Goal: Information Seeking & Learning: Learn about a topic

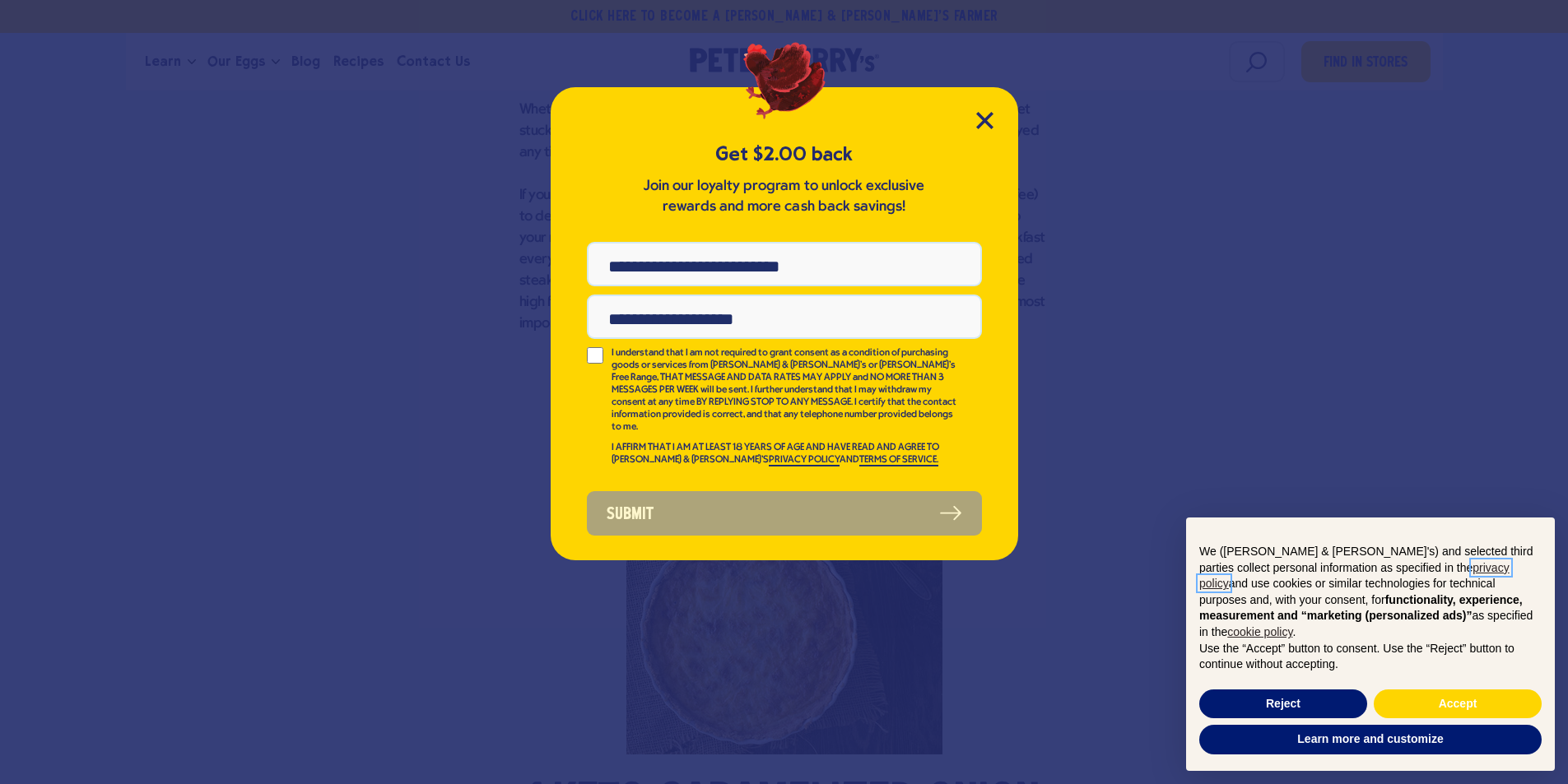
scroll to position [1317, 0]
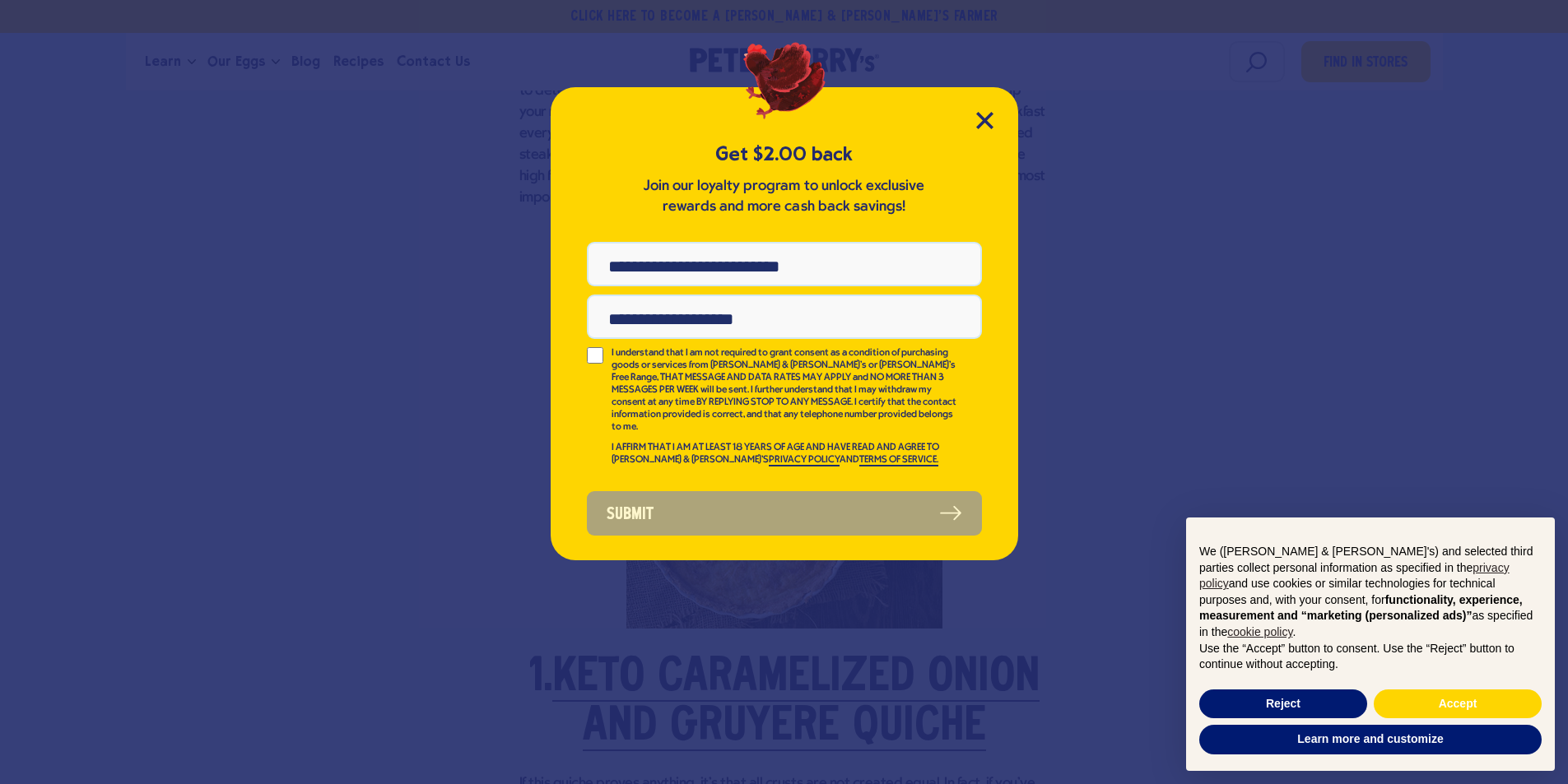
click at [996, 110] on div "Get $2.00 back Join our loyalty program to unlock exclusive rewards and more ca…" at bounding box center [784, 323] width 467 height 473
click at [991, 123] on icon "Close Modal" at bounding box center [985, 121] width 17 height 17
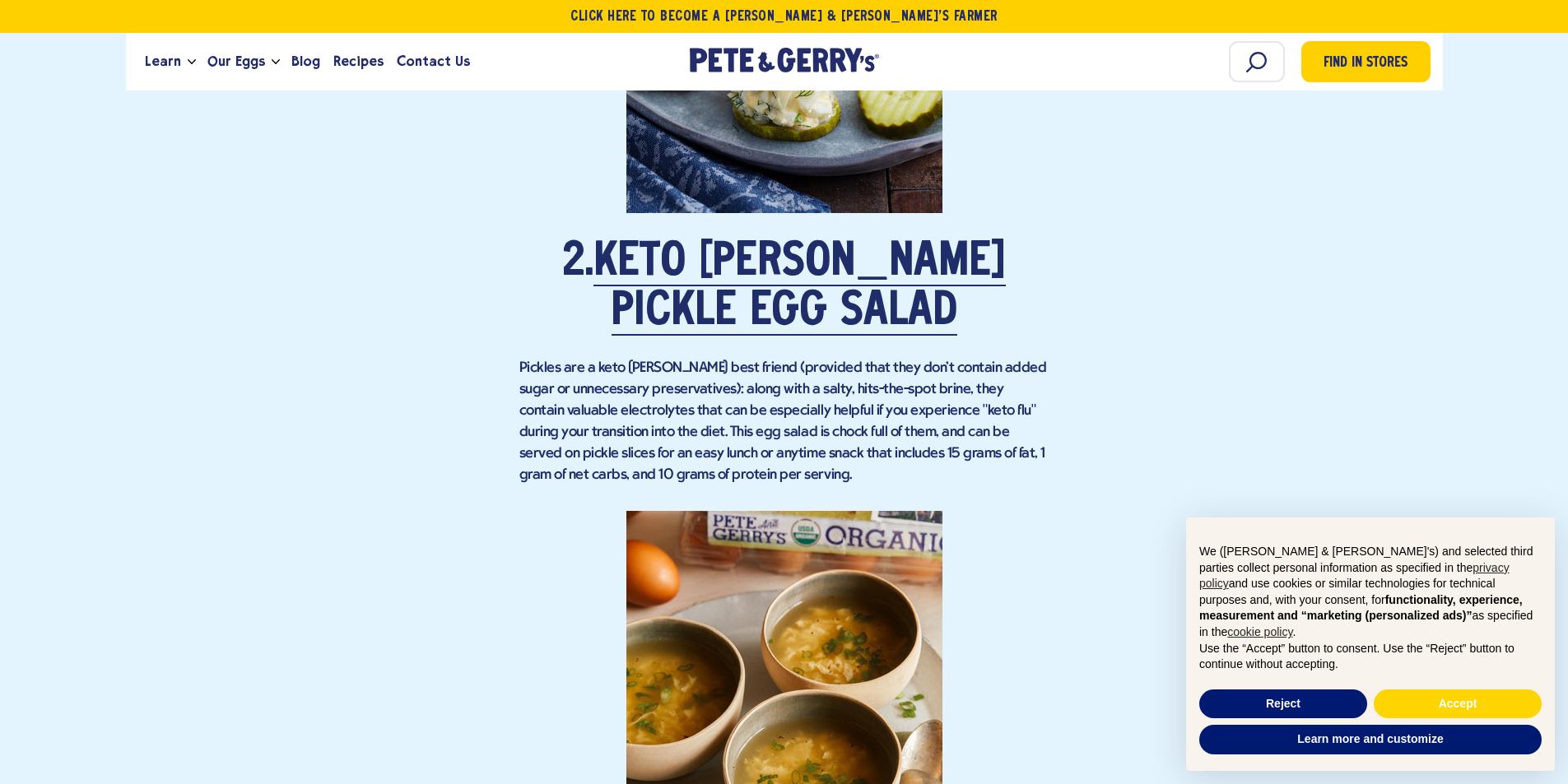
scroll to position [2551, 0]
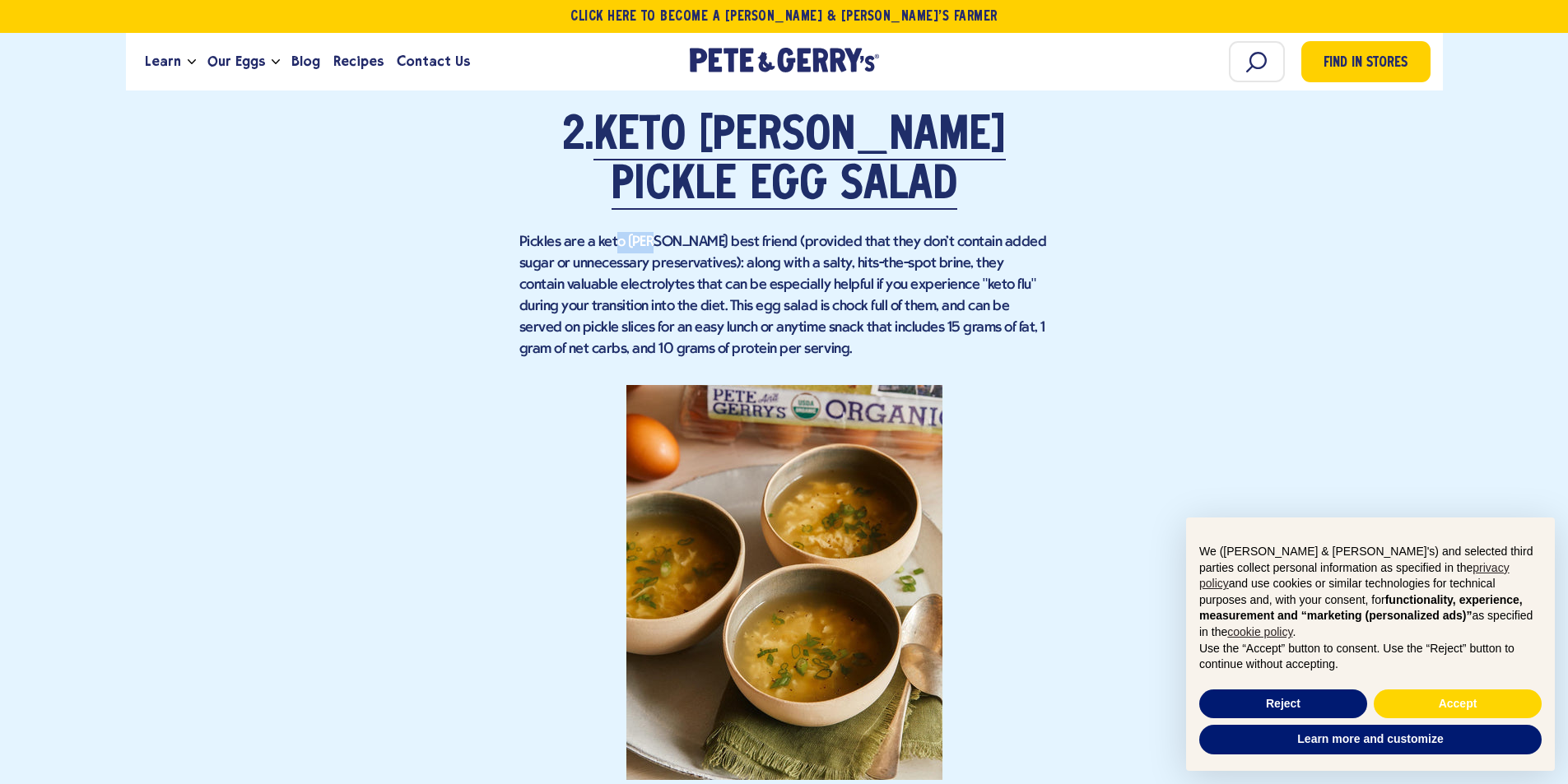
drag, startPoint x: 612, startPoint y: 242, endPoint x: 668, endPoint y: 247, distance: 56.2
click at [668, 247] on p "Pickles are a keto [PERSON_NAME] best friend (provided that they don't contain …" at bounding box center [784, 295] width 530 height 128
click at [721, 277] on p "Pickles are a keto [PERSON_NAME] best friend (provided that they don't contain …" at bounding box center [784, 295] width 530 height 128
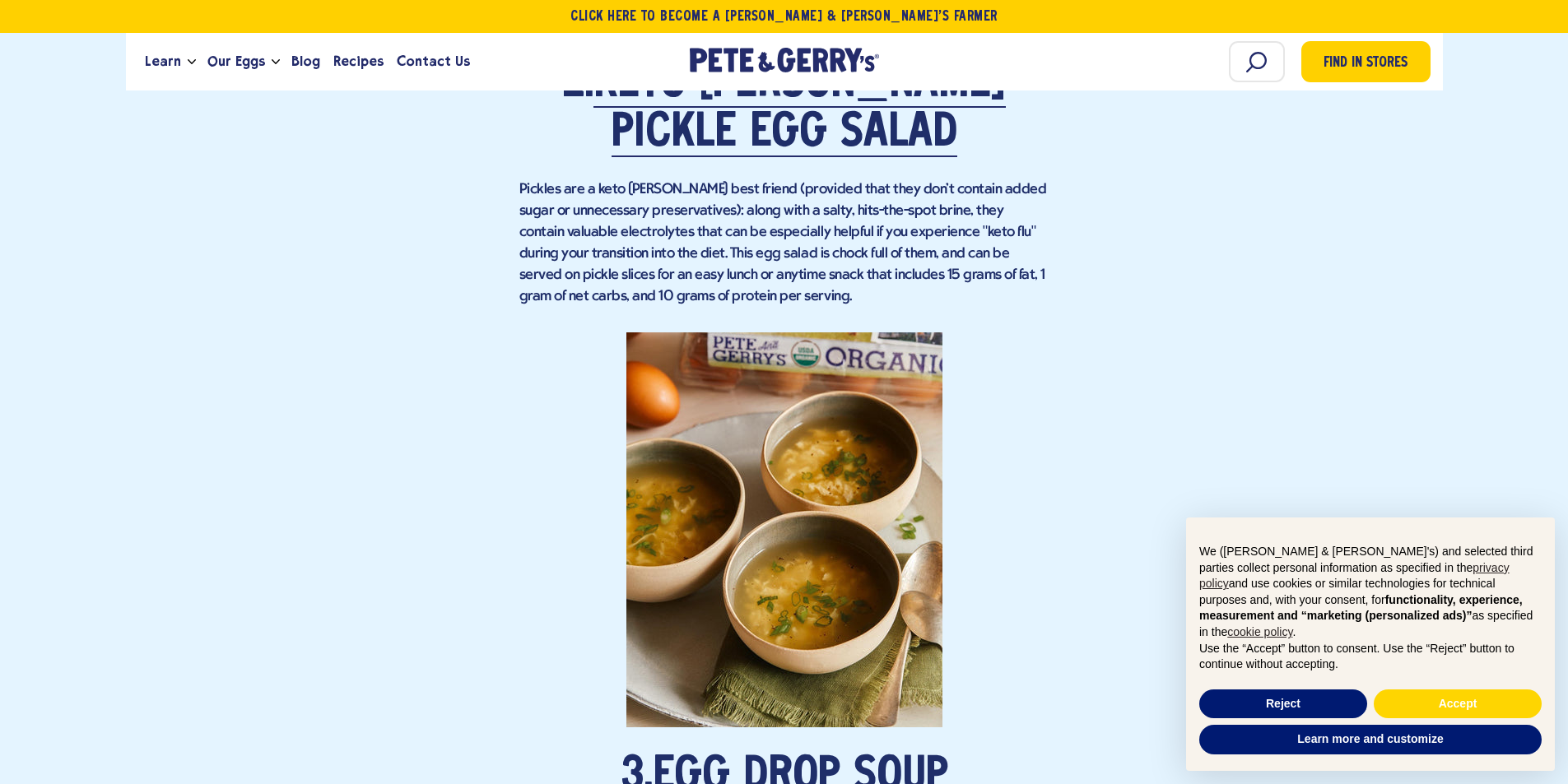
scroll to position [2633, 0]
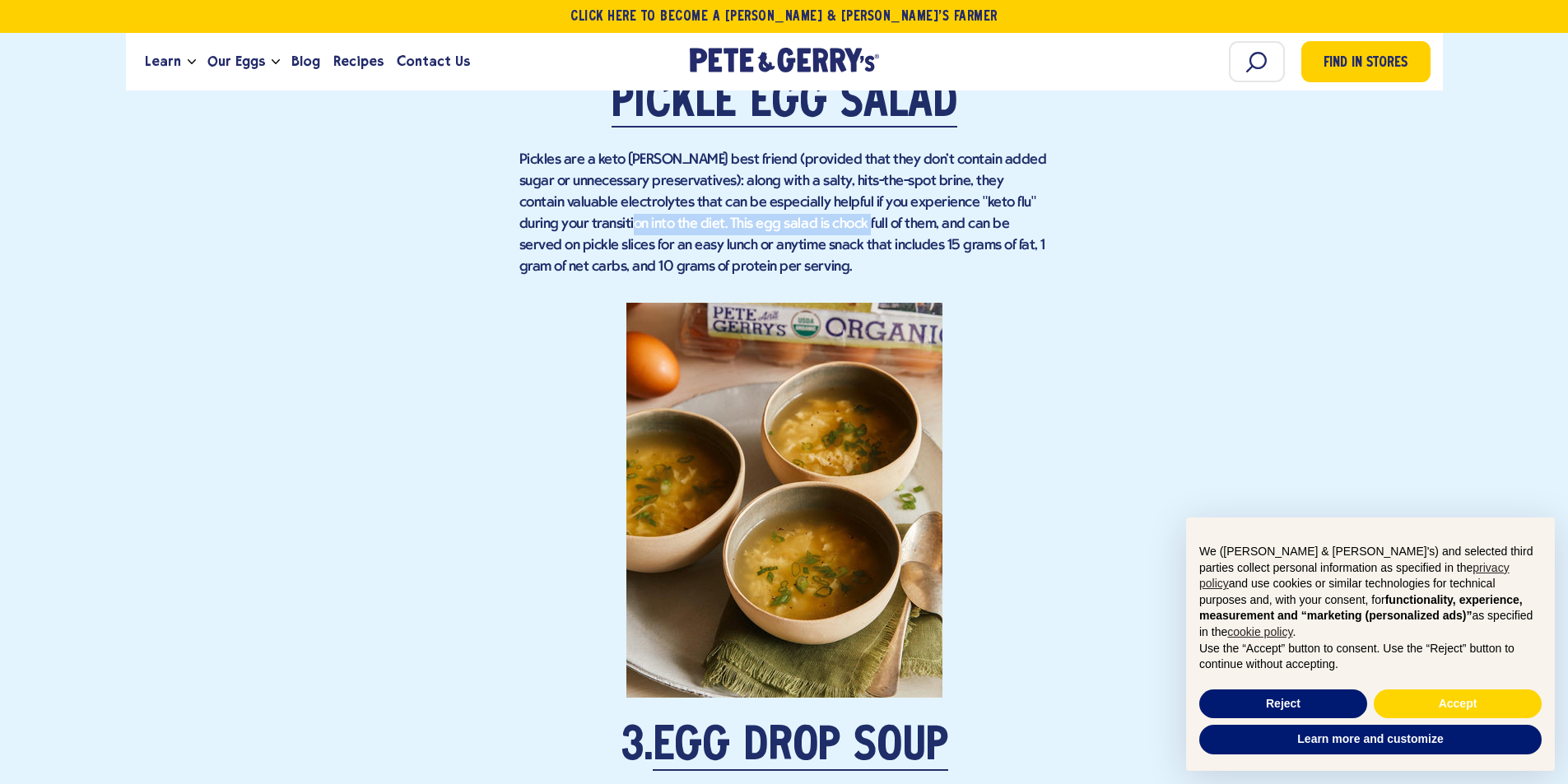
drag, startPoint x: 585, startPoint y: 221, endPoint x: 812, endPoint y: 225, distance: 227.0
click at [812, 225] on p "Pickles are a keto [PERSON_NAME] best friend (provided that they don't contain …" at bounding box center [784, 213] width 530 height 128
click at [890, 252] on p "Pickles are a keto [PERSON_NAME] best friend (provided that they don't contain …" at bounding box center [784, 213] width 530 height 128
drag, startPoint x: 675, startPoint y: 239, endPoint x: 779, endPoint y: 224, distance: 105.1
click at [779, 224] on p "Pickles are a keto [PERSON_NAME] best friend (provided that they don't contain …" at bounding box center [784, 213] width 530 height 128
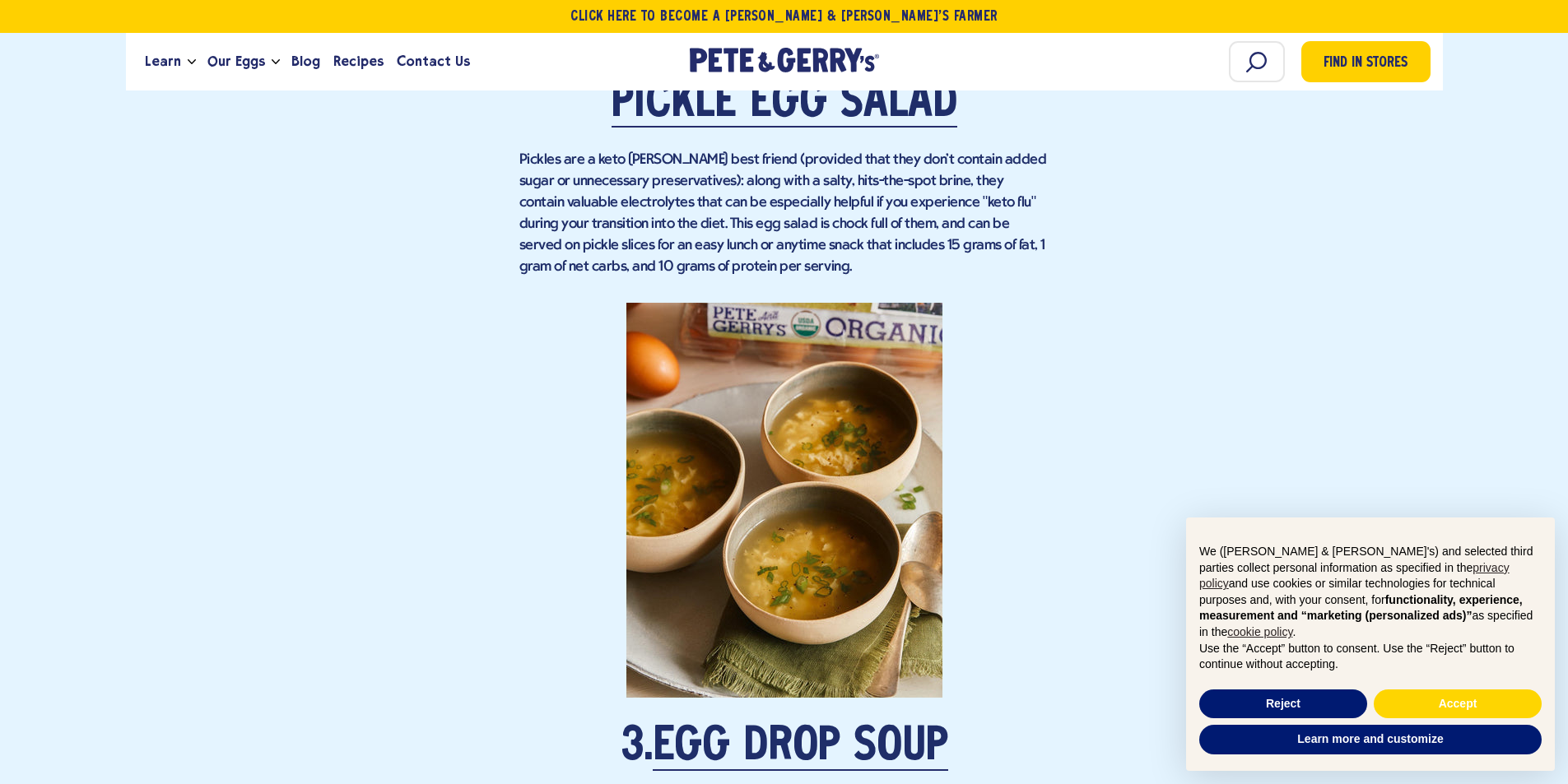
click at [652, 214] on p "Pickles are a keto [PERSON_NAME] best friend (provided that they don't contain …" at bounding box center [784, 213] width 530 height 128
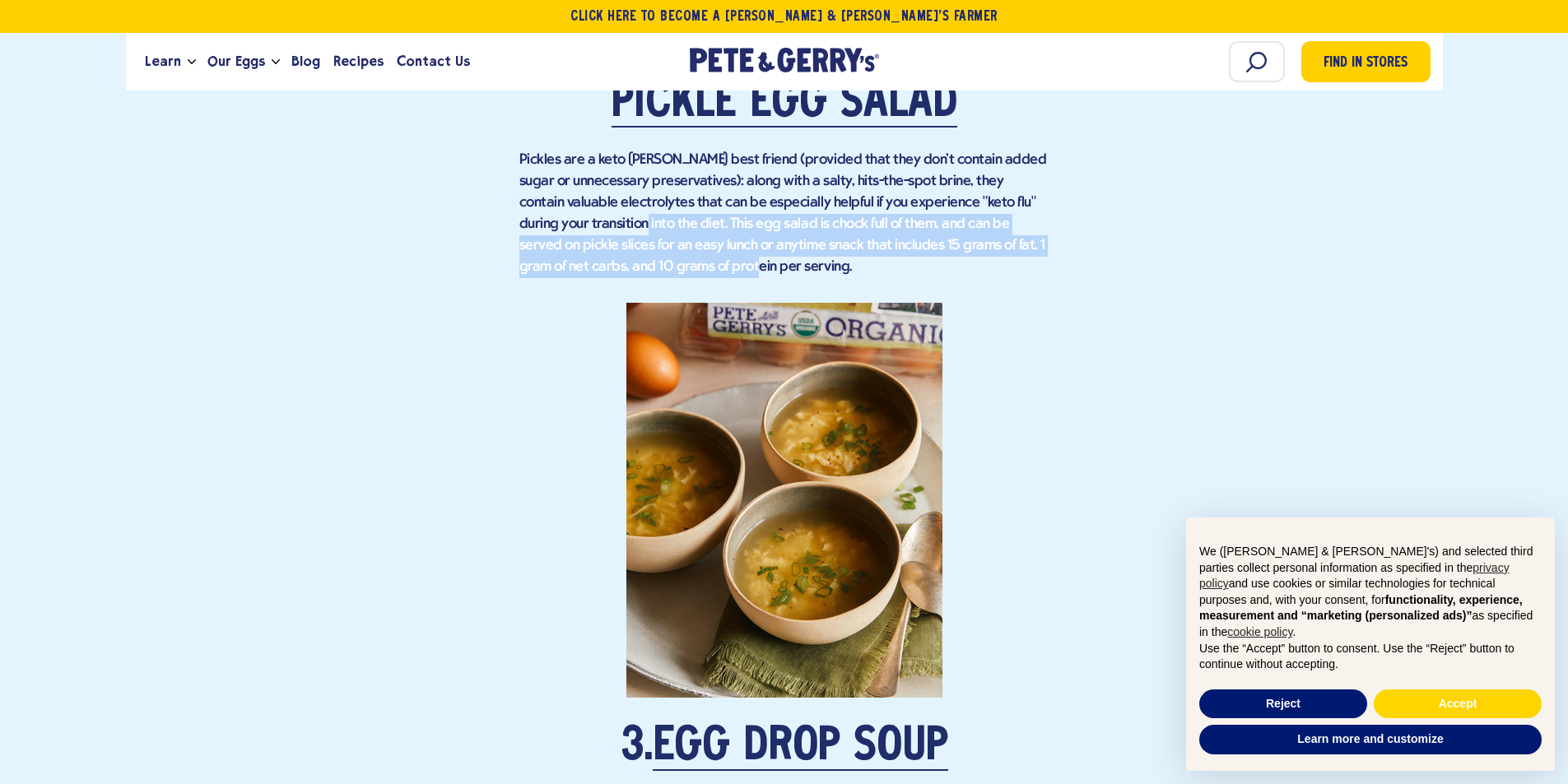
drag, startPoint x: 674, startPoint y: 261, endPoint x: 601, endPoint y: 220, distance: 83.7
click at [601, 220] on p "Pickles are a keto [PERSON_NAME] best friend (provided that they don't contain …" at bounding box center [784, 213] width 530 height 128
click at [825, 245] on p "Pickles are a keto [PERSON_NAME] best friend (provided that they don't contain …" at bounding box center [784, 213] width 530 height 128
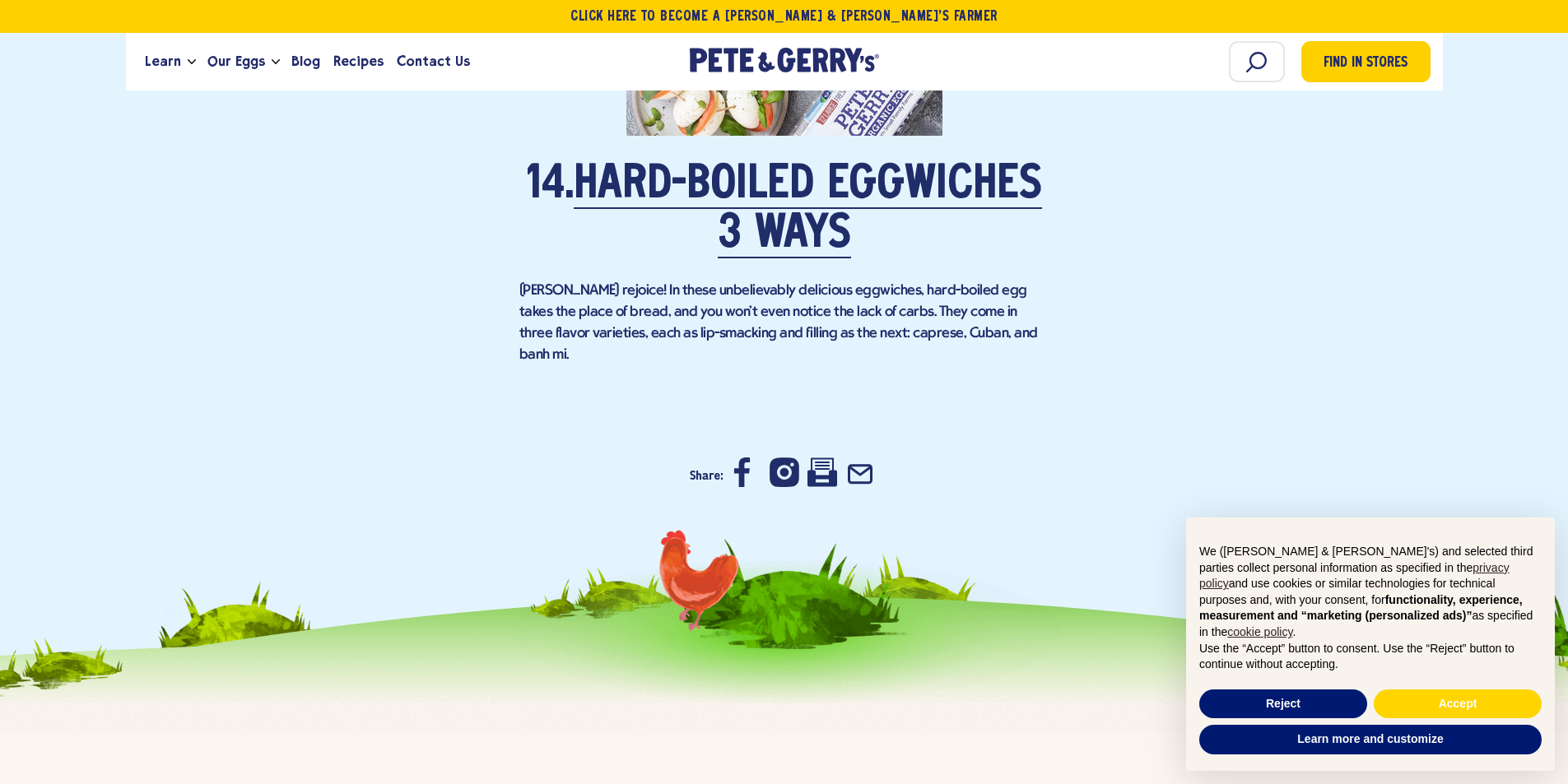
scroll to position [10370, 0]
